Goal: Transaction & Acquisition: Purchase product/service

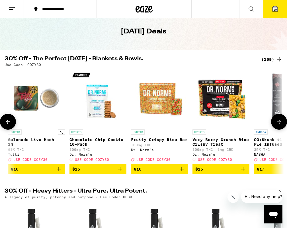
scroll to position [24, 0]
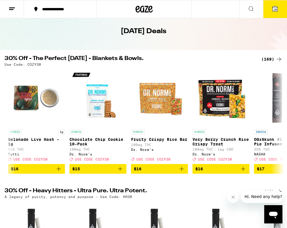
click at [268, 56] on div "(169)" at bounding box center [272, 59] width 21 height 7
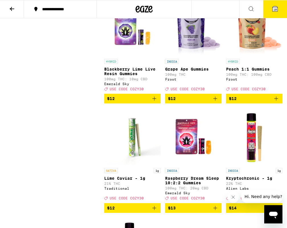
scroll to position [1716, 0]
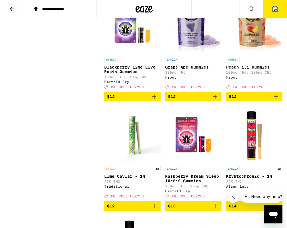
click at [214, 100] on icon "Add to bag" at bounding box center [215, 96] width 7 height 7
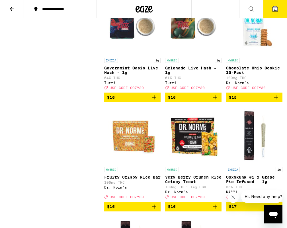
scroll to position [2365, 0]
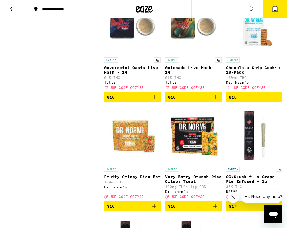
click at [277, 100] on icon "Add to bag" at bounding box center [276, 97] width 7 height 7
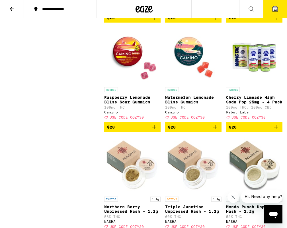
scroll to position [3098, 0]
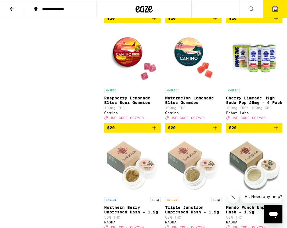
click at [156, 22] on icon "Add to bag" at bounding box center [154, 18] width 7 height 7
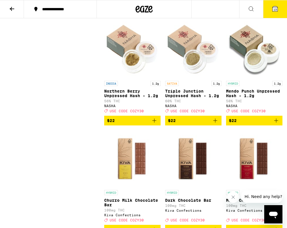
scroll to position [3214, 0]
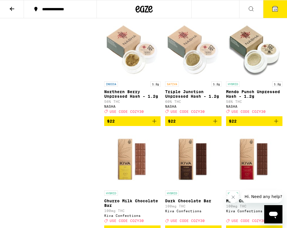
click at [156, 15] on icon "Add to bag" at bounding box center [154, 12] width 7 height 7
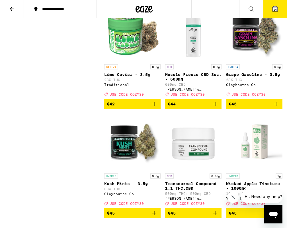
scroll to position [4861, 0]
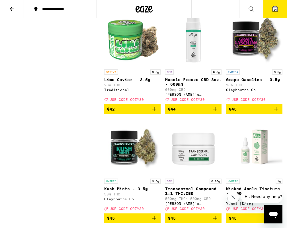
click at [12, 8] on icon at bounding box center [12, 8] width 7 height 7
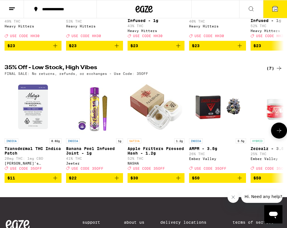
scroll to position [272, 0]
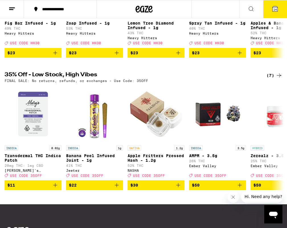
click at [277, 79] on icon at bounding box center [279, 75] width 7 height 7
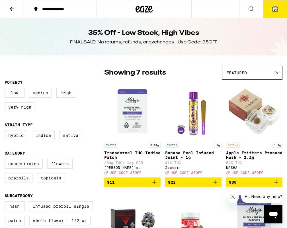
click at [12, 9] on icon at bounding box center [12, 9] width 5 height 4
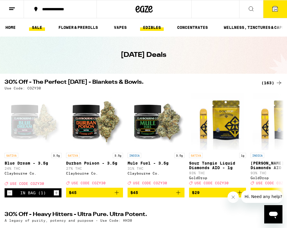
click at [147, 26] on link "EDIBLES" at bounding box center [152, 27] width 24 height 7
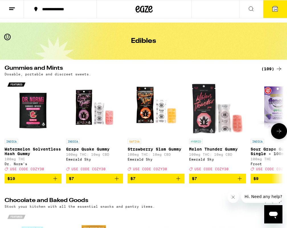
scroll to position [15, 0]
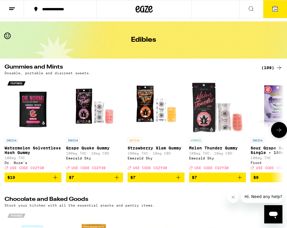
click at [279, 133] on icon at bounding box center [279, 129] width 7 height 7
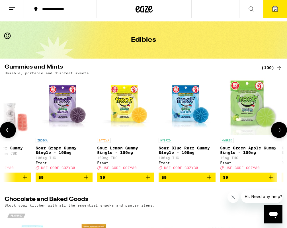
scroll to position [0, 216]
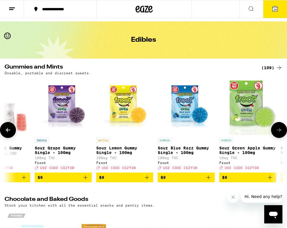
click at [278, 133] on icon at bounding box center [279, 129] width 7 height 7
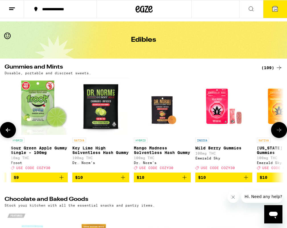
scroll to position [0, 432]
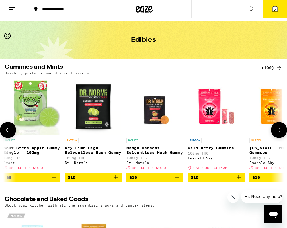
click at [278, 132] on icon at bounding box center [279, 129] width 7 height 7
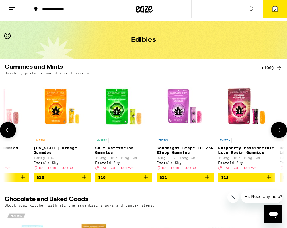
click at [278, 132] on icon at bounding box center [279, 129] width 7 height 7
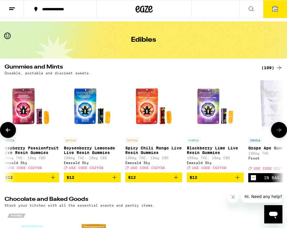
click at [278, 132] on icon at bounding box center [279, 129] width 7 height 7
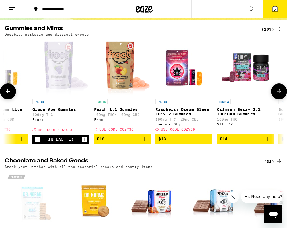
scroll to position [54, 0]
click at [144, 142] on icon "Add to bag" at bounding box center [144, 138] width 7 height 7
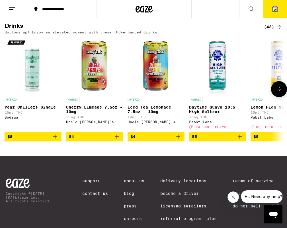
scroll to position [0, 0]
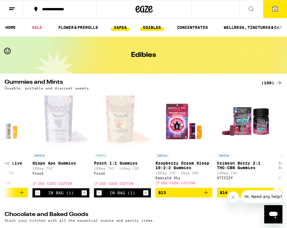
click at [119, 28] on link "VAPES" at bounding box center [120, 27] width 19 height 7
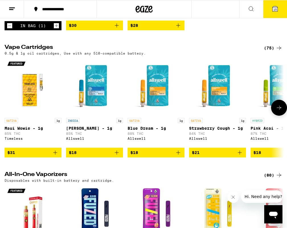
scroll to position [162, 0]
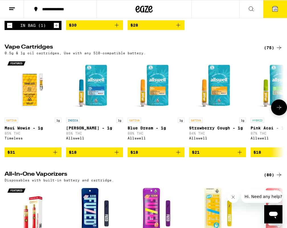
click at [56, 155] on icon "Add to bag" at bounding box center [55, 152] width 7 height 7
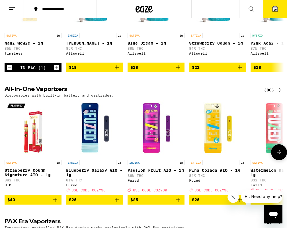
scroll to position [247, 0]
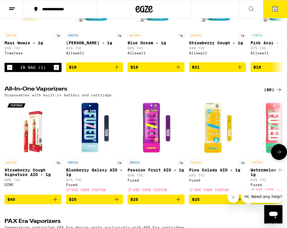
click at [55, 202] on icon "Add to bag" at bounding box center [55, 199] width 7 height 7
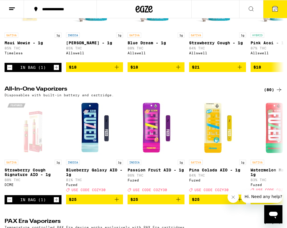
click at [272, 93] on div "(80)" at bounding box center [273, 89] width 19 height 7
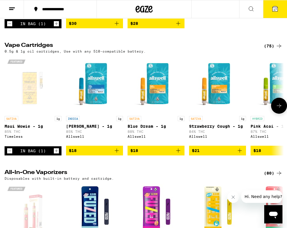
scroll to position [164, 0]
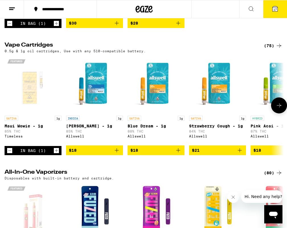
click at [119, 153] on icon "Add to bag" at bounding box center [117, 150] width 7 height 7
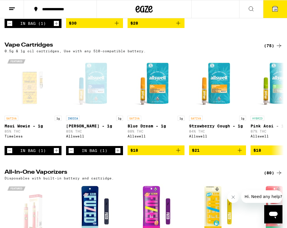
click at [275, 49] on div "(75)" at bounding box center [273, 45] width 19 height 7
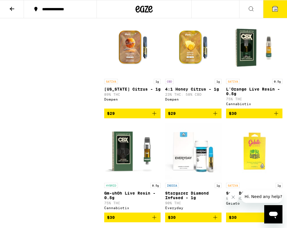
scroll to position [882, 0]
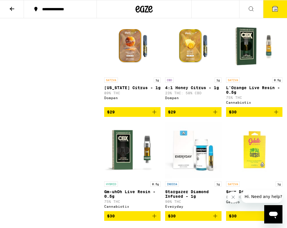
click at [157, 115] on icon "Add to bag" at bounding box center [154, 111] width 7 height 7
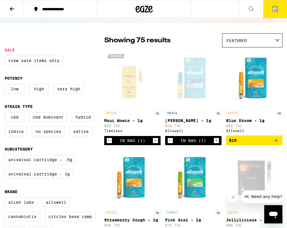
scroll to position [33, 0]
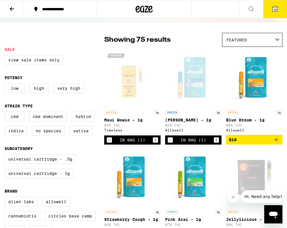
click at [170, 141] on icon "Decrement" at bounding box center [170, 139] width 5 height 7
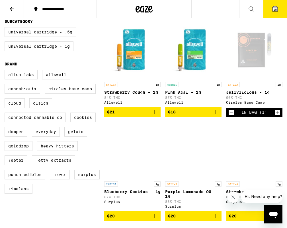
scroll to position [0, 0]
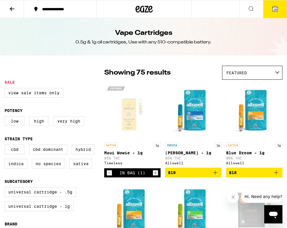
click at [13, 9] on icon at bounding box center [12, 8] width 7 height 7
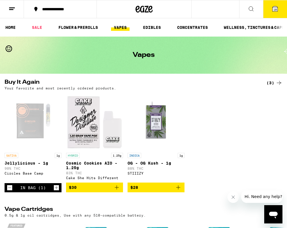
click at [122, 29] on link "VAPES" at bounding box center [120, 27] width 19 height 7
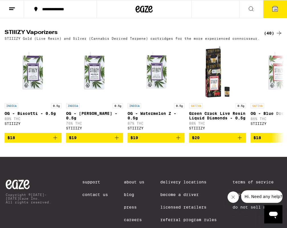
scroll to position [563, 0]
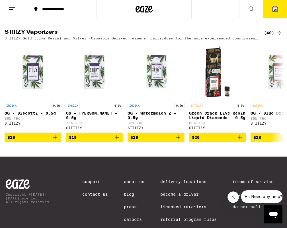
click at [273, 36] on div "(40)" at bounding box center [273, 32] width 19 height 7
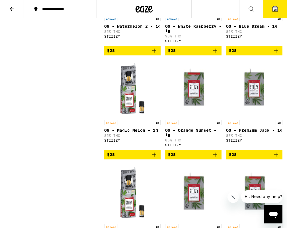
scroll to position [753, 0]
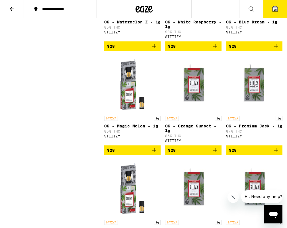
click at [13, 12] on icon at bounding box center [12, 8] width 7 height 7
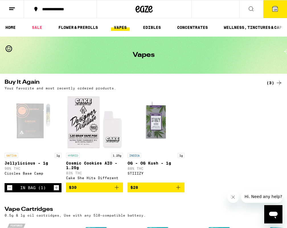
click at [120, 29] on link "VAPES" at bounding box center [120, 27] width 19 height 7
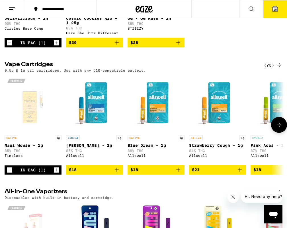
scroll to position [146, 0]
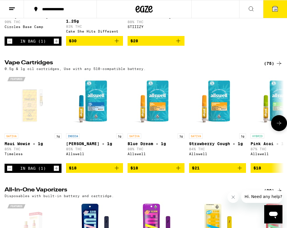
click at [222, 115] on img "Open page for Strawberry Cough - 1g from Allswell" at bounding box center [217, 101] width 57 height 57
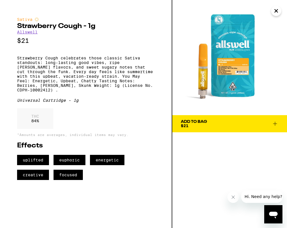
click at [276, 123] on icon at bounding box center [275, 123] width 4 height 4
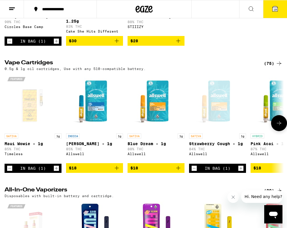
click at [115, 171] on icon "Add to bag" at bounding box center [117, 167] width 7 height 7
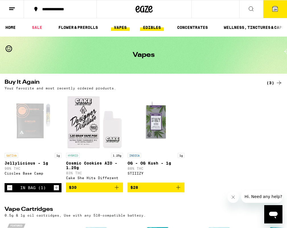
click at [159, 27] on link "EDIBLES" at bounding box center [152, 27] width 24 height 7
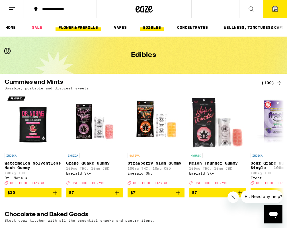
click at [86, 26] on link "FLOWER & PREROLLS" at bounding box center [78, 27] width 45 height 7
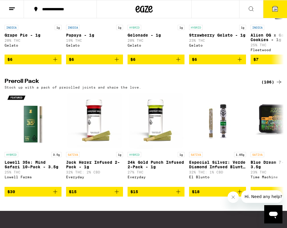
scroll to position [382, 0]
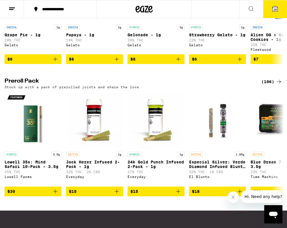
click at [273, 85] on div "(106)" at bounding box center [272, 81] width 21 height 7
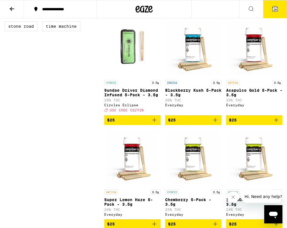
scroll to position [383, 0]
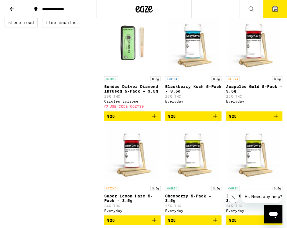
click at [215, 119] on icon "Add to bag" at bounding box center [215, 116] width 7 height 7
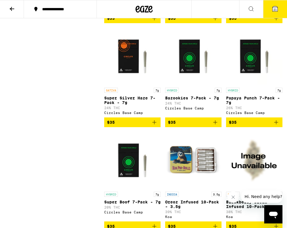
scroll to position [1314, 0]
